Goal: Check status: Check status

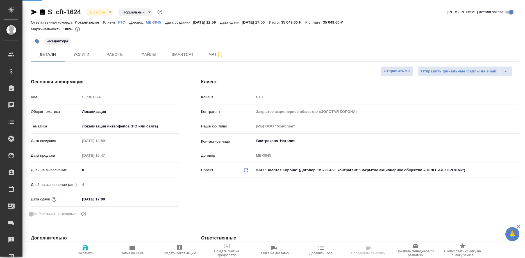
select select "RU"
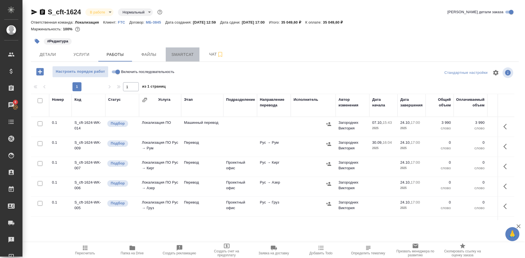
click at [184, 54] on span "Smartcat" at bounding box center [182, 54] width 27 height 7
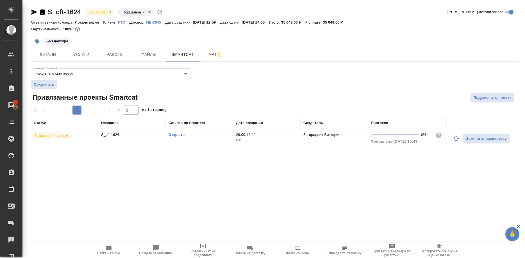
click at [177, 134] on link "Открыть" at bounding box center [176, 134] width 16 height 4
click at [177, 135] on link "Открыть" at bounding box center [176, 134] width 16 height 4
click at [176, 135] on link "Открыть" at bounding box center [176, 134] width 16 height 4
click at [179, 133] on link "Открыть" at bounding box center [176, 134] width 16 height 4
click at [106, 249] on icon "button" at bounding box center [108, 247] width 7 height 7
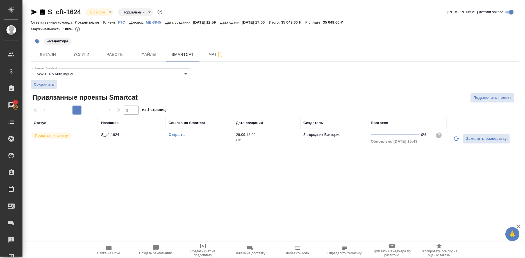
click at [176, 133] on link "Открыть" at bounding box center [176, 134] width 16 height 4
